Goal: Task Accomplishment & Management: Manage account settings

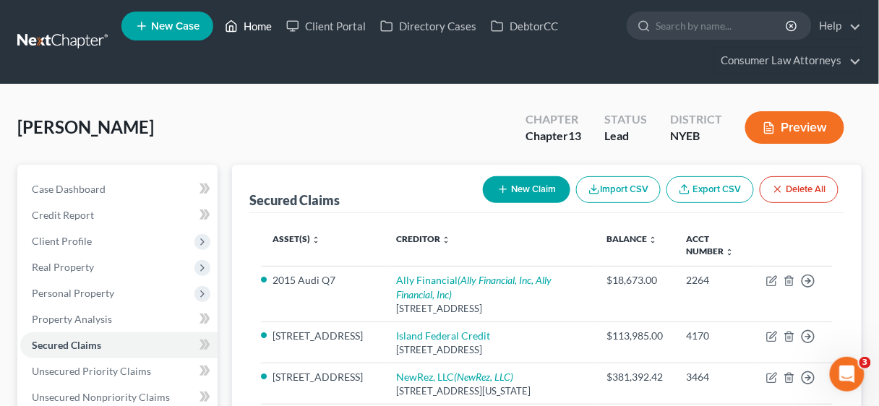
click at [259, 26] on link "Home" at bounding box center [248, 26] width 61 height 26
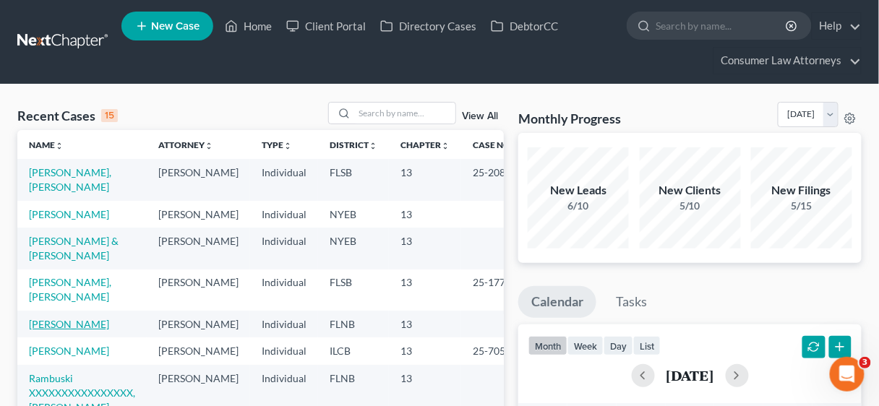
click at [81, 318] on link "[PERSON_NAME]" at bounding box center [69, 324] width 80 height 12
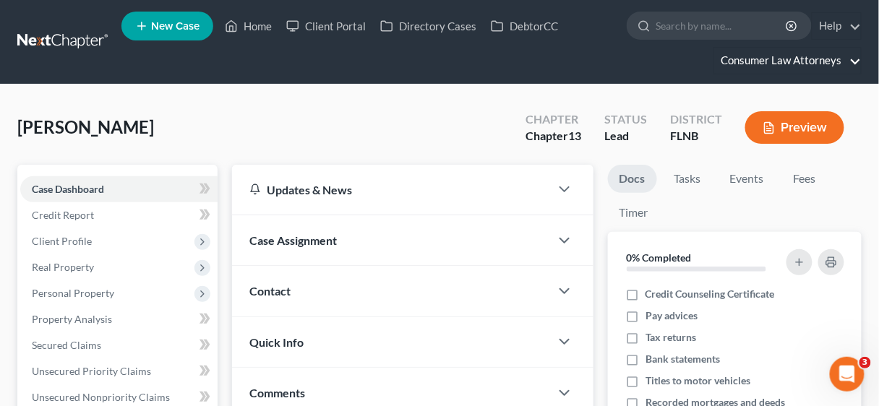
click at [798, 59] on link "Consumer Law Attorneys" at bounding box center [787, 61] width 147 height 26
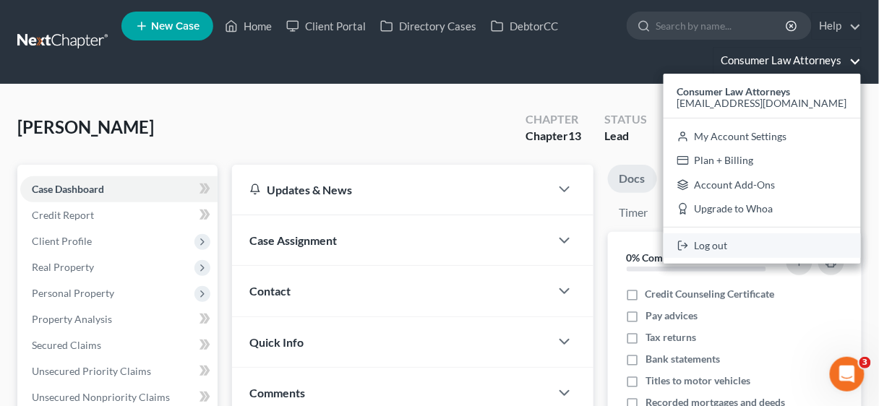
click at [731, 244] on link "Log out" at bounding box center [762, 246] width 197 height 25
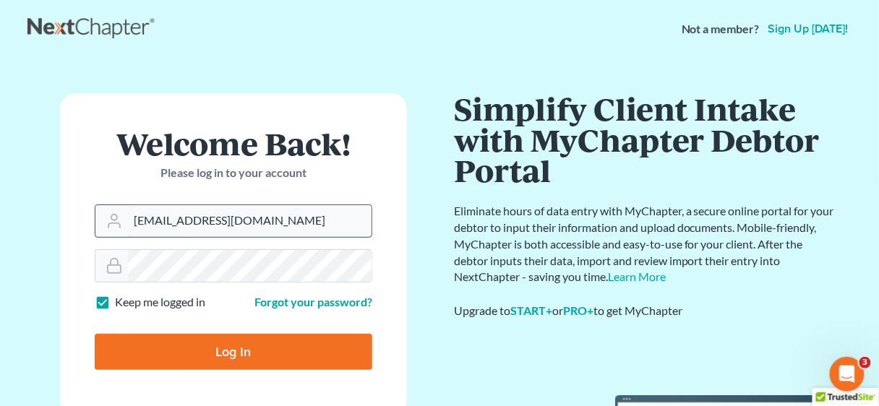
drag, startPoint x: 326, startPoint y: 228, endPoint x: 124, endPoint y: 215, distance: 202.1
click at [120, 213] on div "[EMAIL_ADDRESS][DOMAIN_NAME]" at bounding box center [234, 221] width 278 height 33
type input "[EMAIL_ADDRESS][DOMAIN_NAME]"
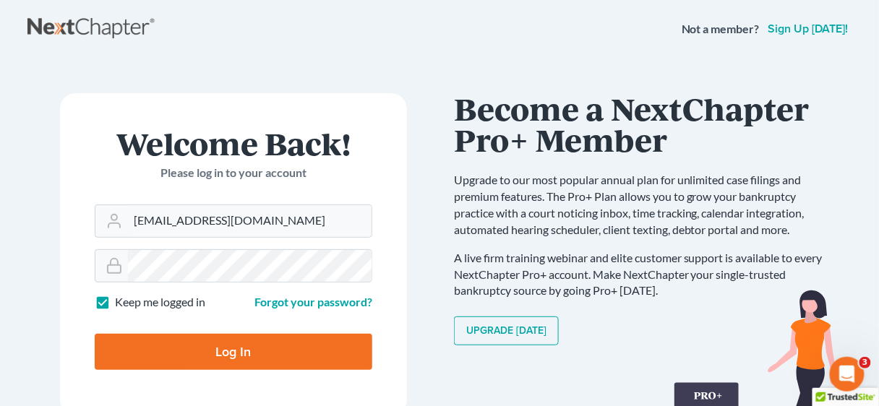
click at [232, 349] on input "Log In" at bounding box center [234, 352] width 278 height 36
type input "Thinking..."
